Goal: Find specific page/section: Find specific page/section

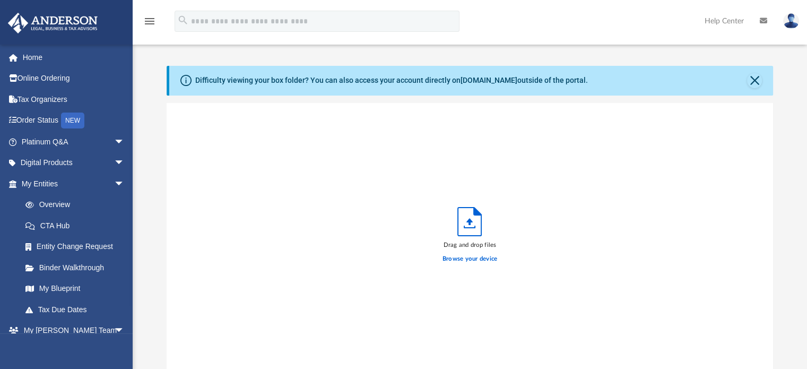
scroll to position [261, 598]
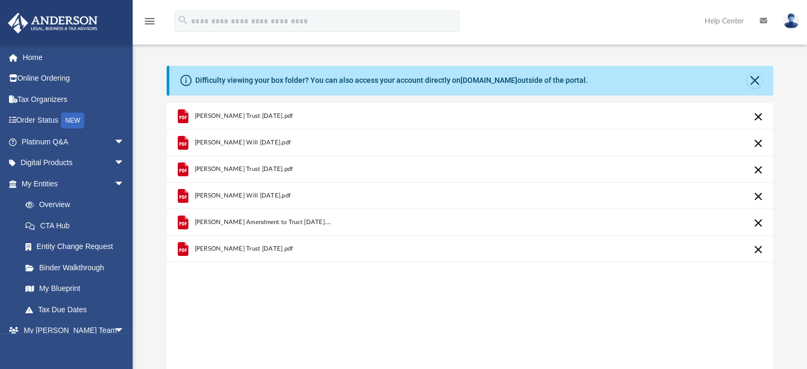
click at [156, 17] on div "menu" at bounding box center [150, 21] width 34 height 27
click at [151, 21] on icon "menu" at bounding box center [149, 21] width 13 height 13
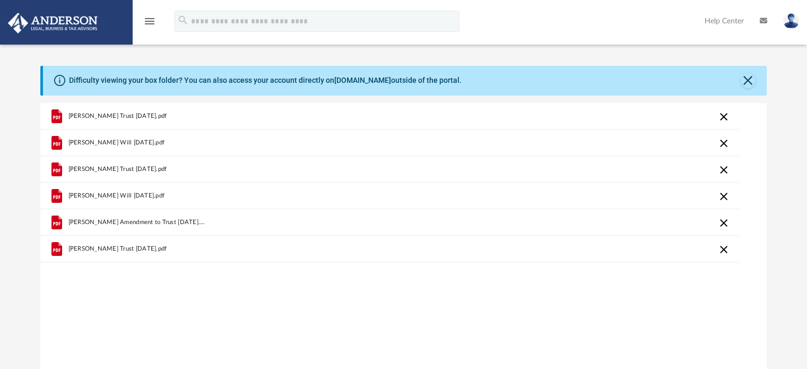
scroll to position [261, 718]
click at [151, 21] on icon "menu" at bounding box center [149, 21] width 13 height 13
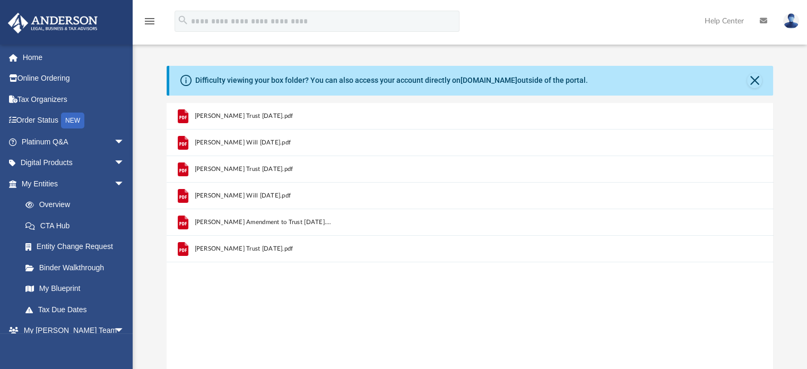
scroll to position [8, 8]
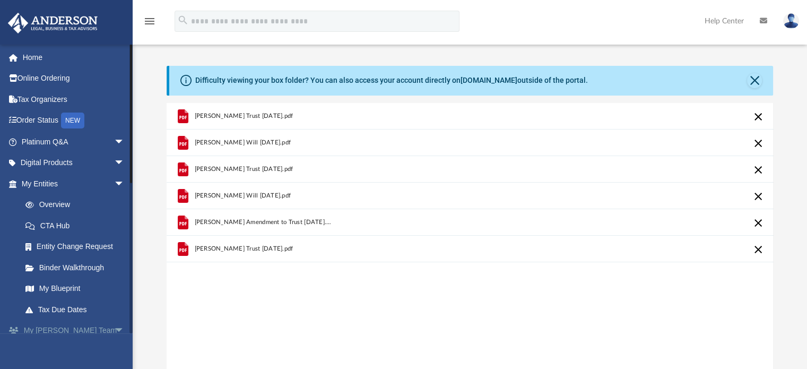
click at [114, 328] on span "arrow_drop_down" at bounding box center [124, 331] width 21 height 22
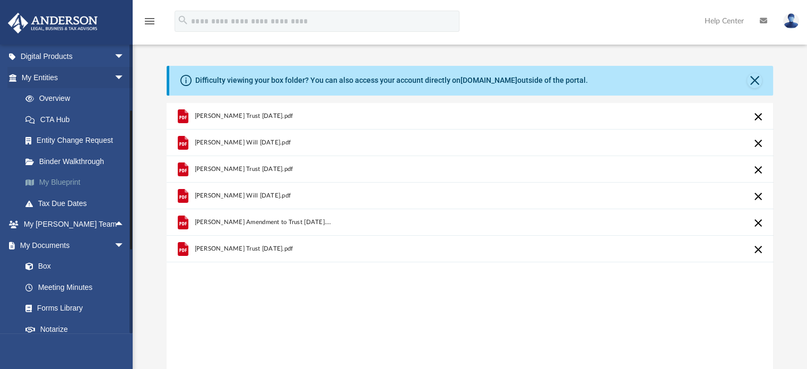
scroll to position [212, 0]
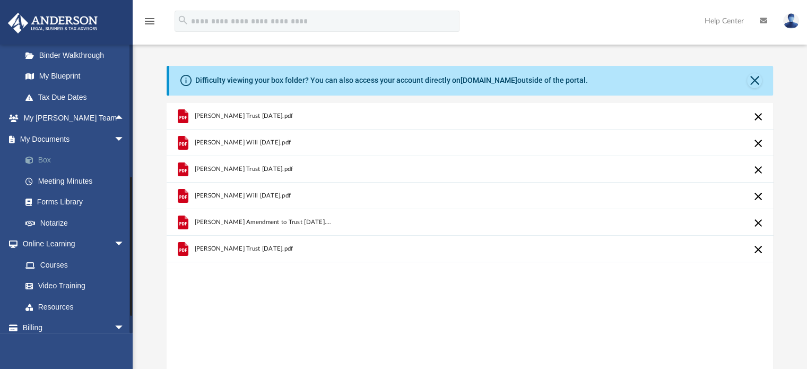
click at [47, 159] on link "Box" at bounding box center [78, 160] width 126 height 21
click at [45, 180] on link "Meeting Minutes" at bounding box center [78, 180] width 126 height 21
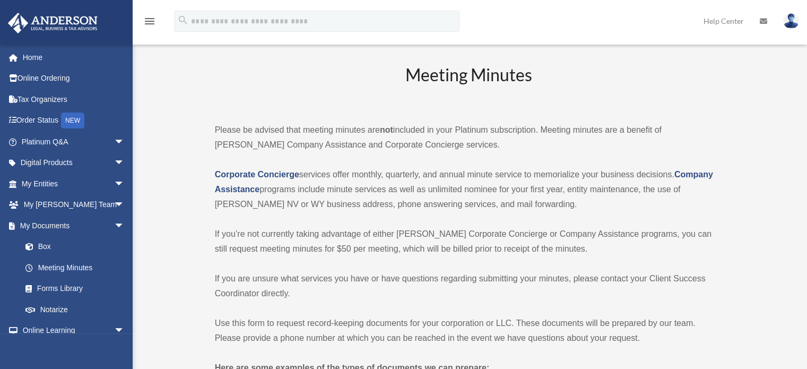
click at [147, 19] on icon "menu" at bounding box center [149, 21] width 13 height 13
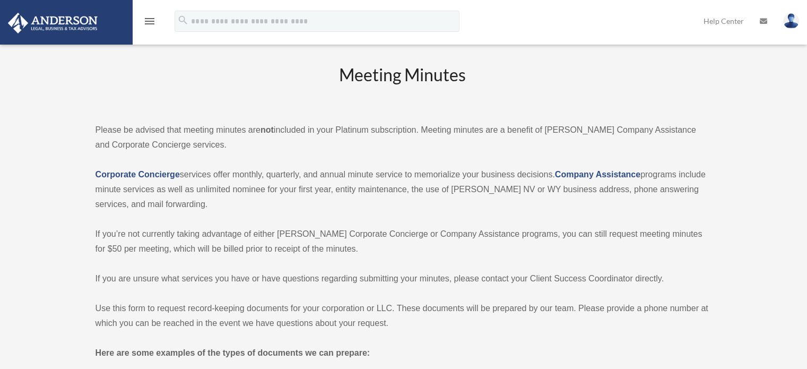
click at [147, 19] on icon "menu" at bounding box center [149, 21] width 13 height 13
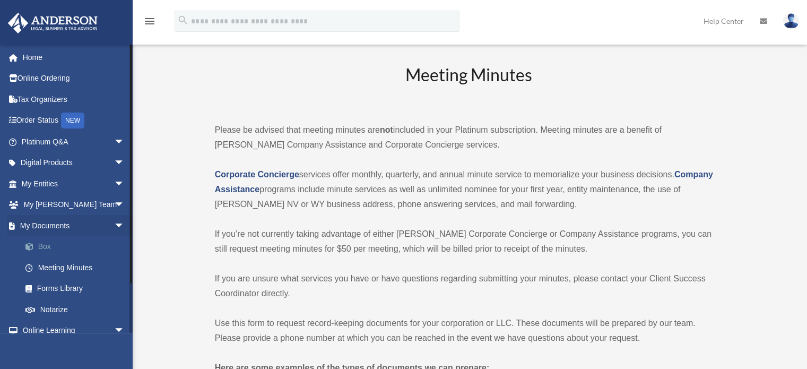
click at [42, 246] on link "Box" at bounding box center [78, 246] width 126 height 21
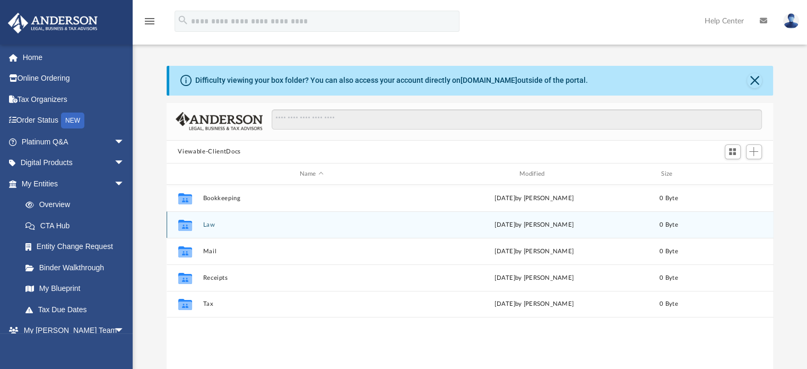
scroll to position [233, 598]
click at [211, 224] on button "Law" at bounding box center [311, 224] width 217 height 7
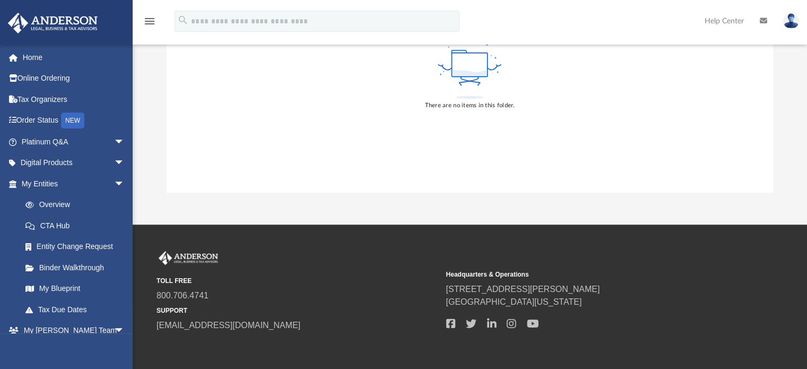
scroll to position [0, 0]
